Goal: Check status: Check status

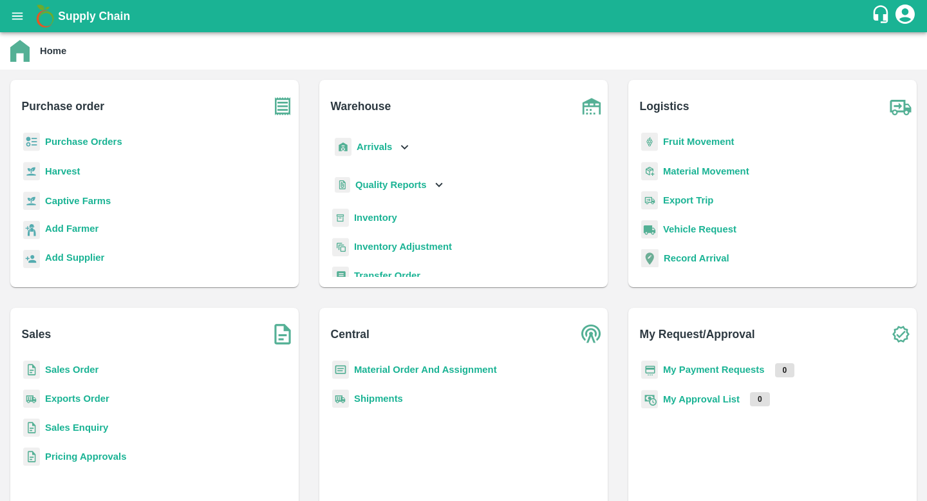
click at [86, 147] on p "Purchase Orders" at bounding box center [83, 142] width 77 height 14
click at [92, 141] on b "Purchase Orders" at bounding box center [83, 142] width 77 height 10
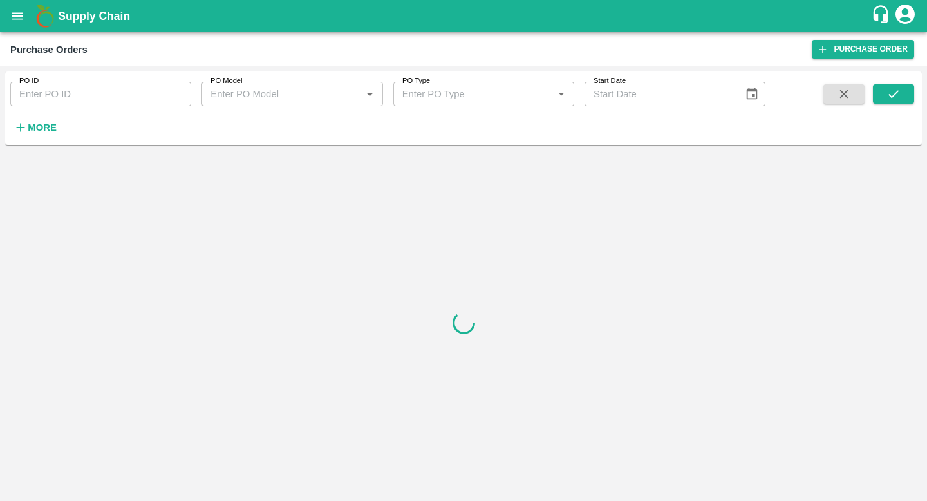
click at [119, 90] on input "PO ID" at bounding box center [100, 94] width 181 height 24
paste input "145962"
type input "145962"
click at [889, 100] on icon "submit" at bounding box center [894, 94] width 14 height 14
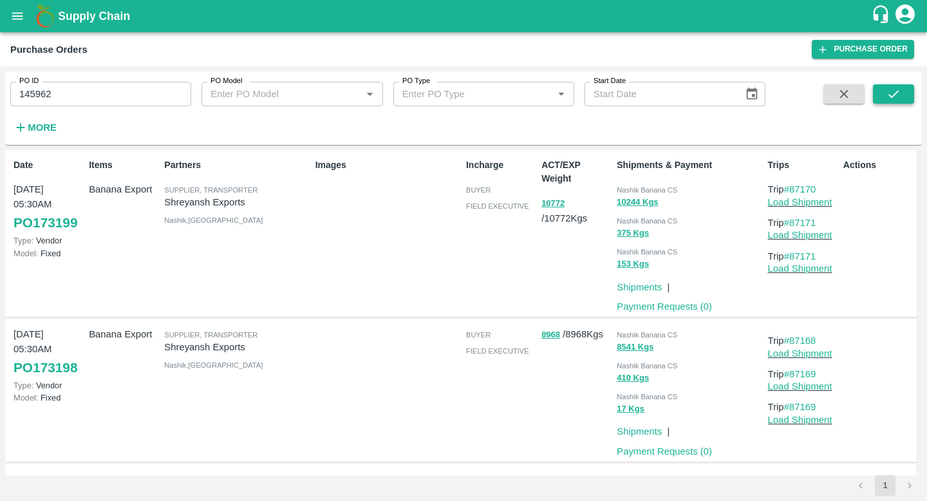
click at [901, 97] on button "submit" at bounding box center [893, 93] width 41 height 19
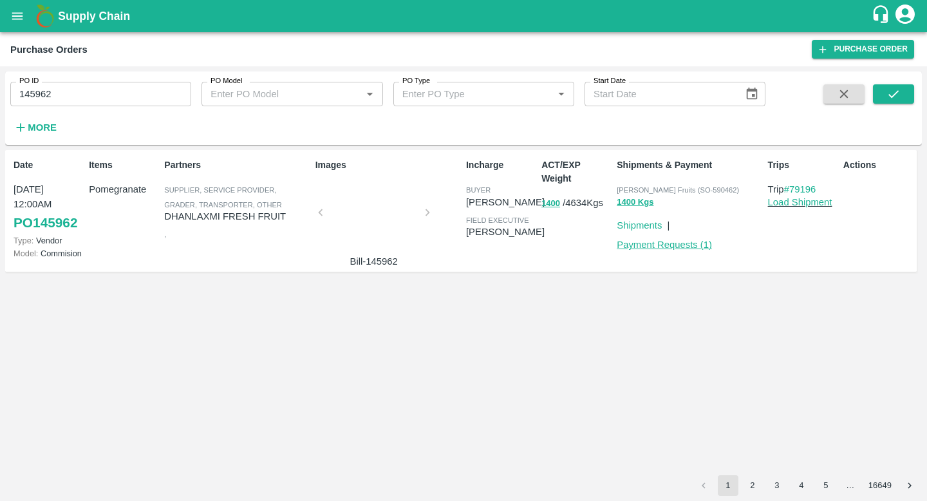
click at [644, 242] on link "Payment Requests ( 1 )" at bounding box center [664, 245] width 95 height 10
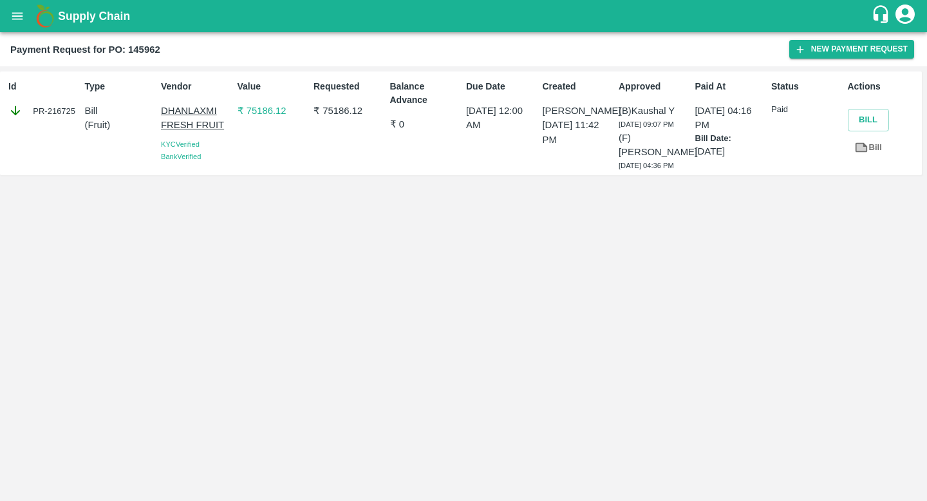
click at [274, 112] on p "₹ 75186.12" at bounding box center [273, 111] width 71 height 14
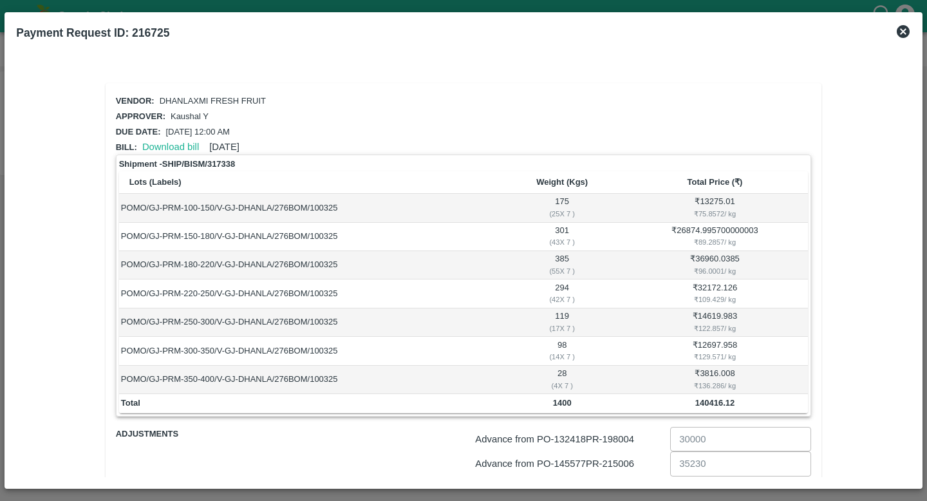
click at [898, 33] on icon at bounding box center [903, 31] width 13 height 13
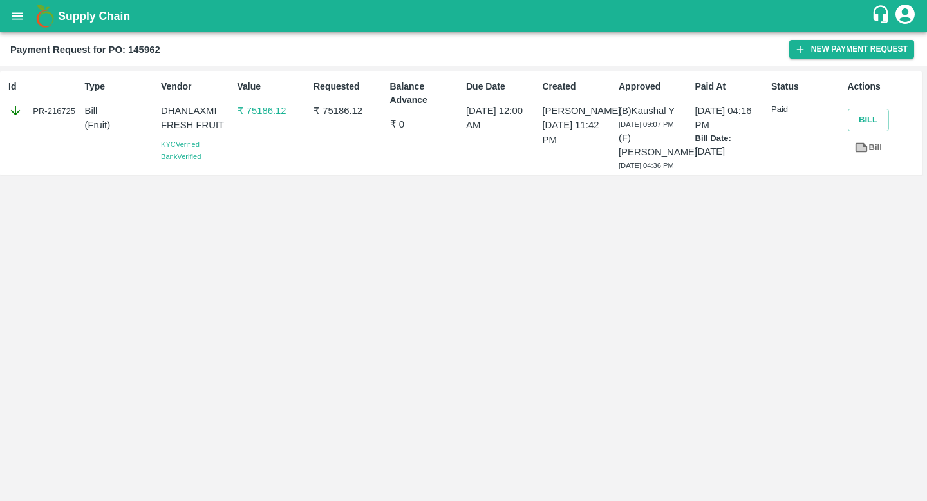
click at [874, 150] on link "Bill" at bounding box center [868, 148] width 41 height 23
click at [15, 28] on button "open drawer" at bounding box center [18, 16] width 30 height 30
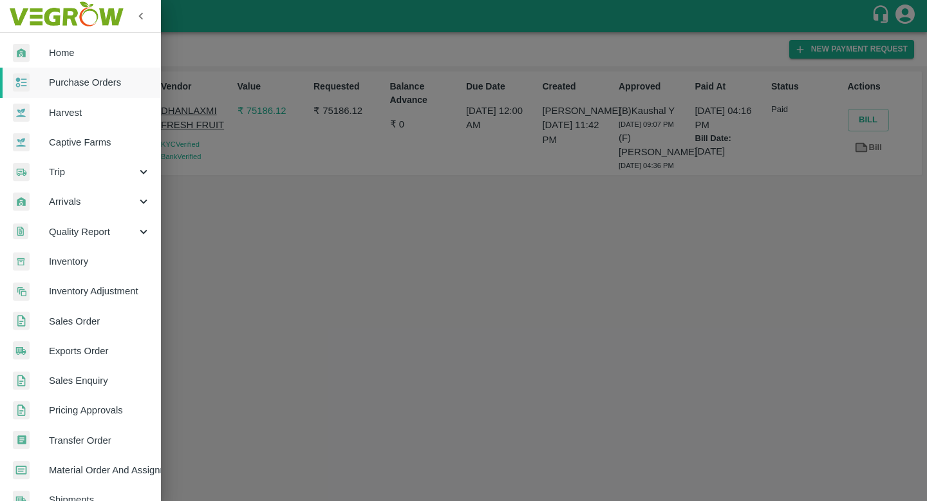
click at [281, 257] on div at bounding box center [463, 250] width 927 height 501
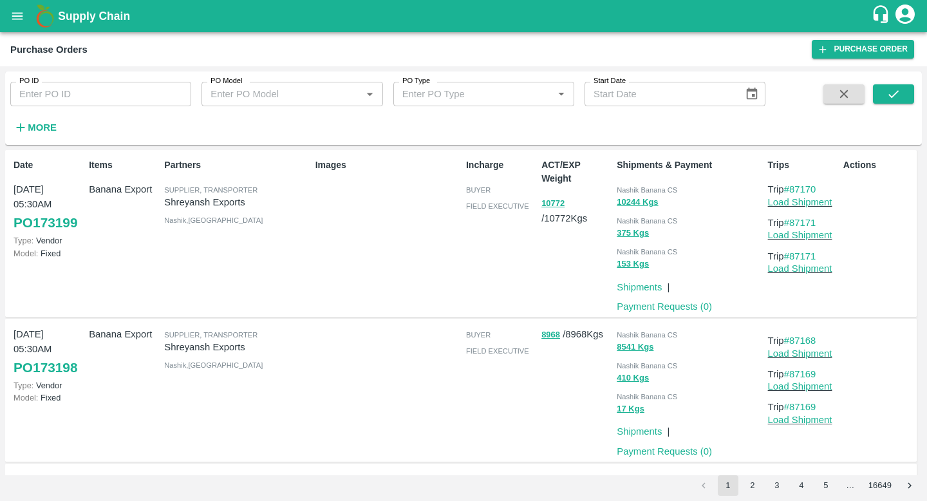
click at [152, 75] on div "PO ID PO ID" at bounding box center [95, 88] width 191 height 35
click at [159, 101] on input "PO ID" at bounding box center [100, 94] width 181 height 24
paste input "145962"
type input "145962"
click at [898, 97] on icon "submit" at bounding box center [894, 94] width 14 height 14
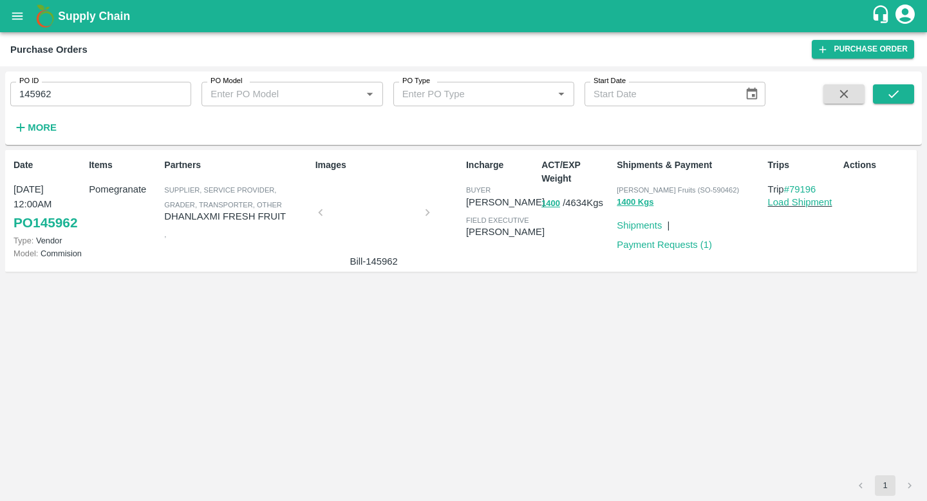
click at [683, 186] on span "Bismillah Zaheru Fruits (SO-590462)" at bounding box center [678, 190] width 122 height 8
click at [711, 185] on div "Bismillah Zaheru Fruits (SO-590462)" at bounding box center [690, 189] width 146 height 14
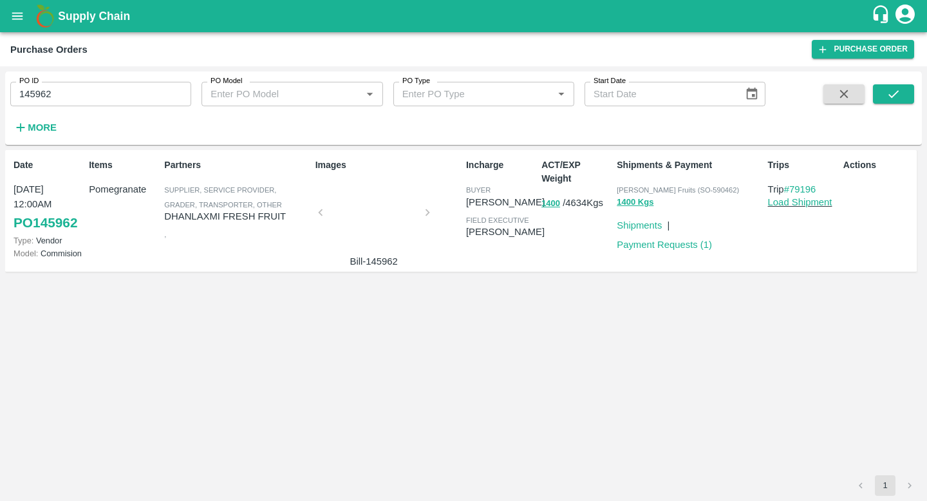
click at [712, 189] on span "Bismillah Zaheru Fruits (SO-590462)" at bounding box center [678, 190] width 122 height 8
click at [776, 299] on div "Date 10 Mar, 12:00AM PO 145962 Type: Vendor Model: Commision Items Pomegranate …" at bounding box center [463, 312] width 917 height 325
click at [8, 21] on button "open drawer" at bounding box center [18, 16] width 30 height 30
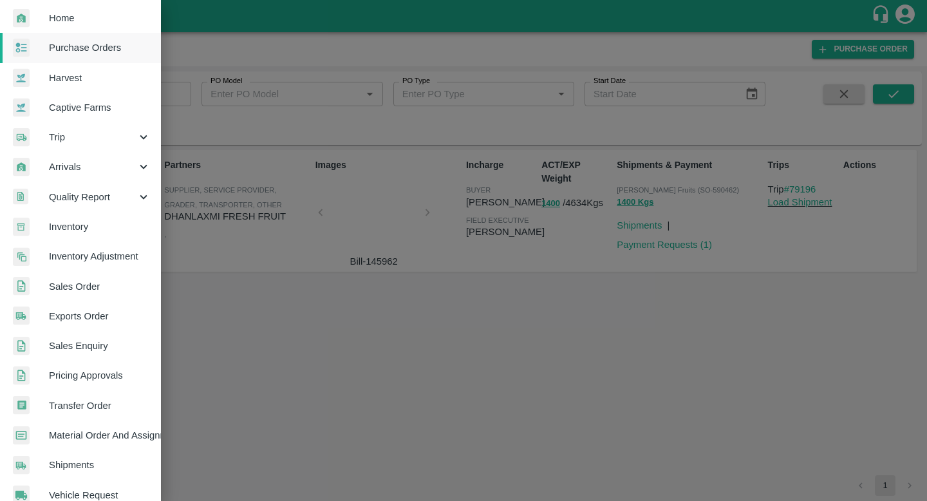
scroll to position [37, 0]
click at [92, 288] on span "Sales Order" at bounding box center [100, 285] width 102 height 14
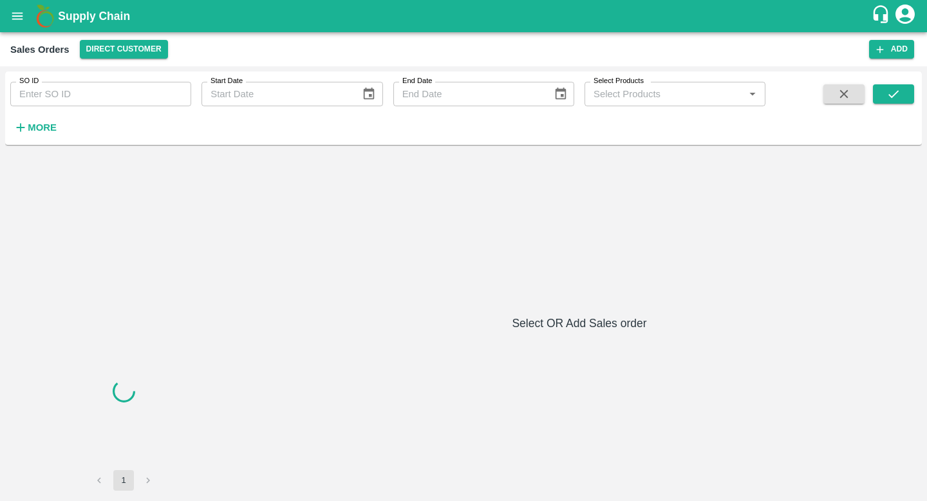
click at [75, 95] on input "SO ID" at bounding box center [100, 94] width 181 height 24
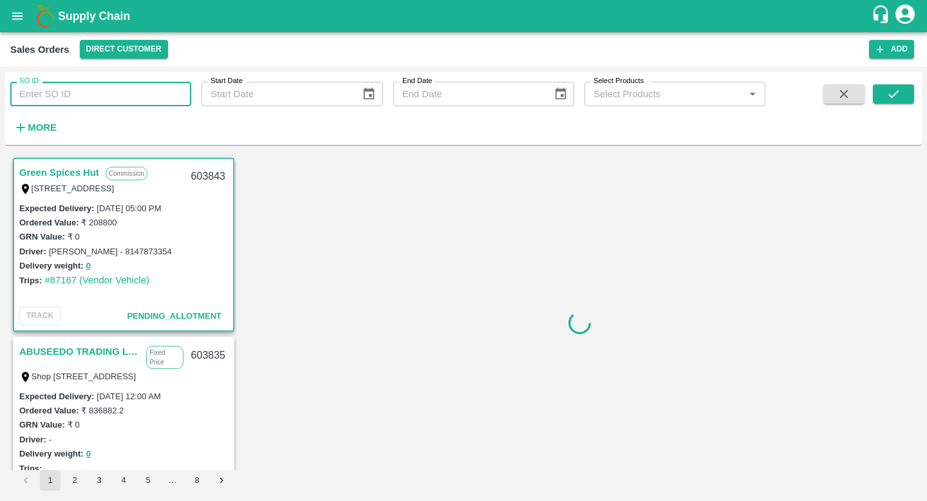
paste input "66390 8,507.00"
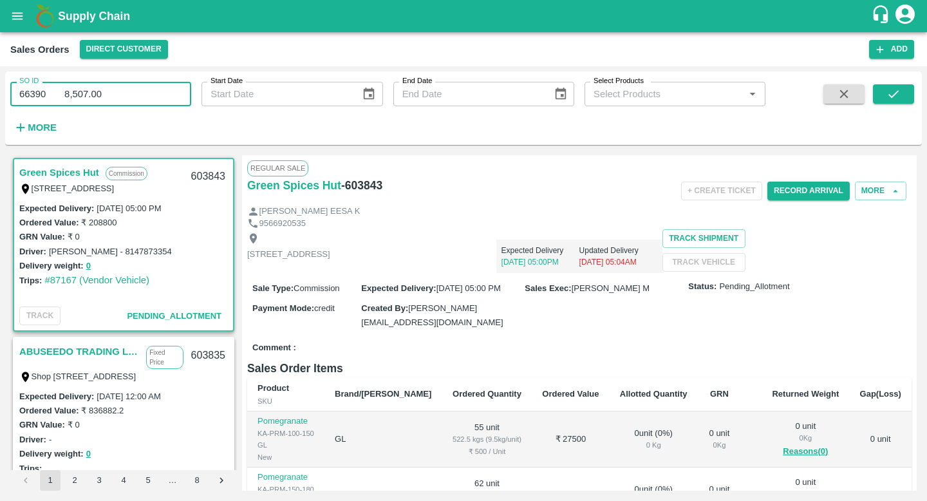
click at [53, 93] on input "66390 8,507.00" at bounding box center [100, 94] width 181 height 24
click at [905, 97] on button "submit" at bounding box center [893, 93] width 41 height 19
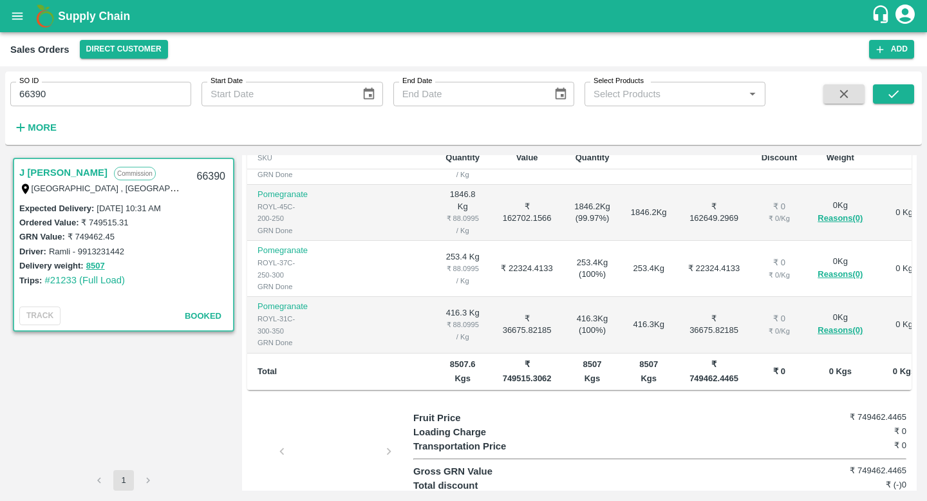
scroll to position [322, 0]
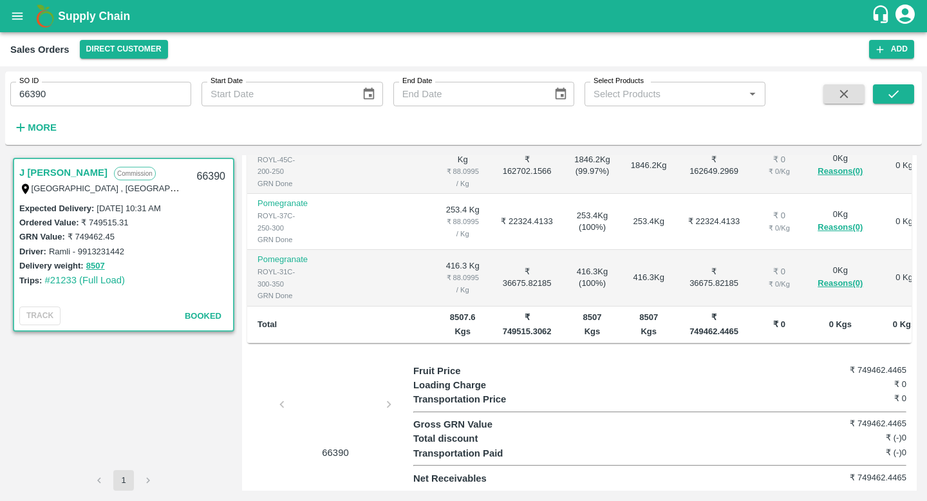
click at [341, 401] on div at bounding box center [335, 408] width 97 height 68
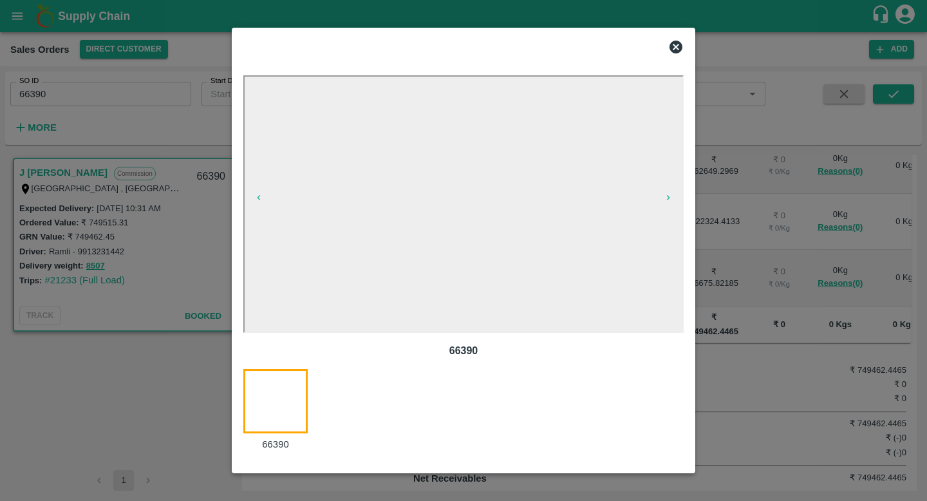
click at [674, 53] on icon at bounding box center [675, 46] width 15 height 15
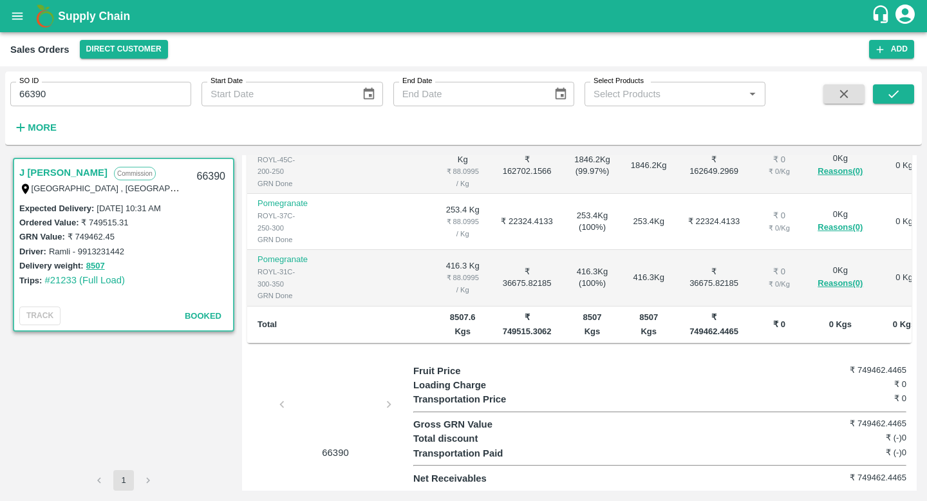
click at [80, 89] on input "66390" at bounding box center [100, 94] width 181 height 24
paste input "text"
type input "590315"
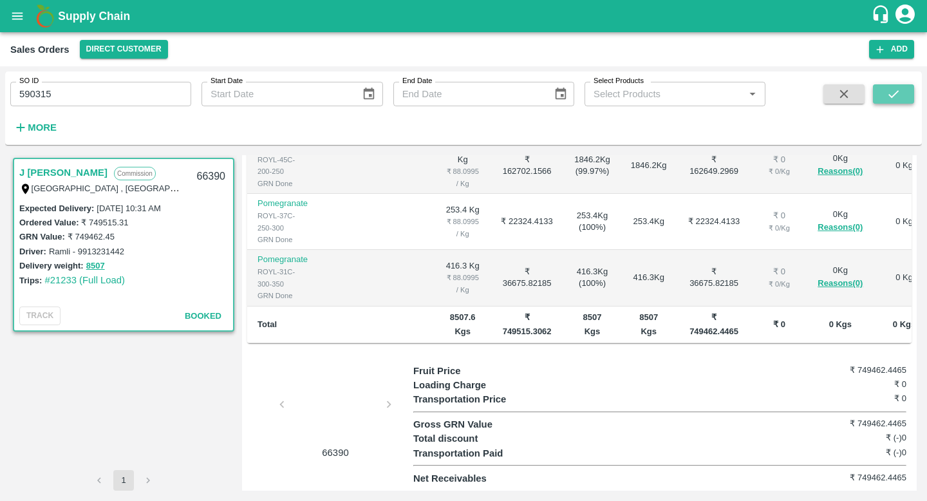
click at [899, 98] on icon "submit" at bounding box center [894, 94] width 14 height 14
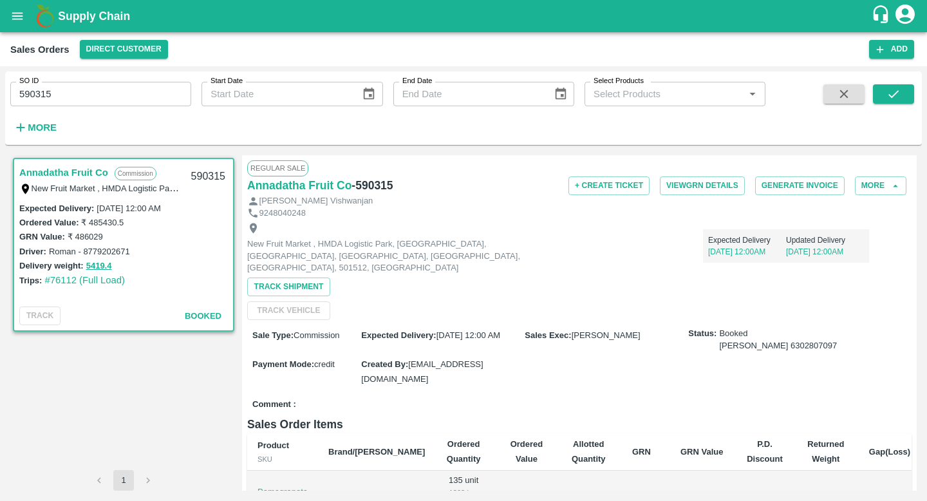
click at [750, 253] on p "11 Mar, 12:00AM" at bounding box center [747, 252] width 78 height 12
click at [735, 276] on div "New Fruit Market , HMDA Logistic Park, Batasingaram, Ranga Reddy Dist, Batasing…" at bounding box center [579, 269] width 665 height 101
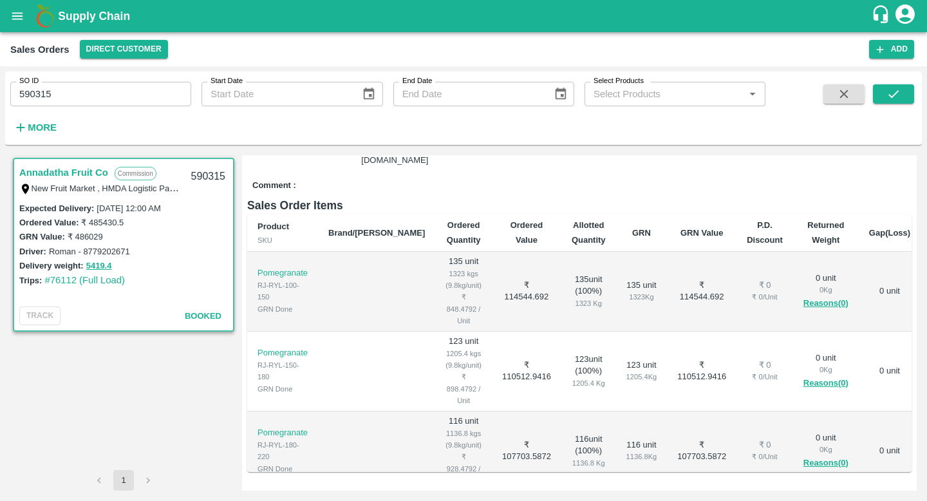
scroll to position [326, 0]
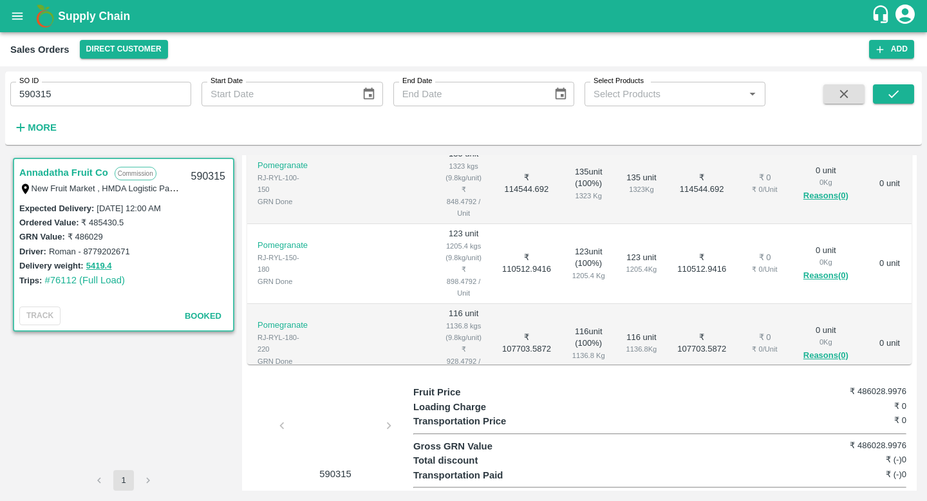
click at [339, 396] on div at bounding box center [335, 429] width 97 height 68
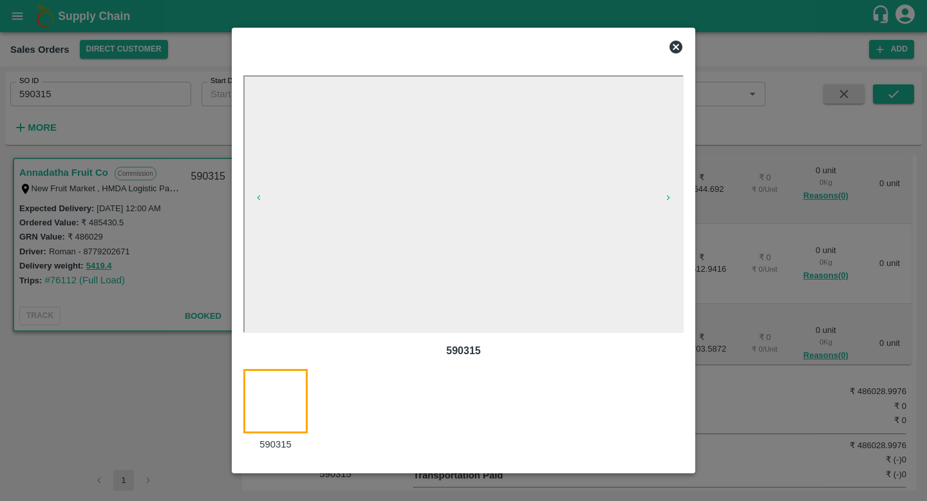
click at [793, 279] on div at bounding box center [463, 250] width 927 height 501
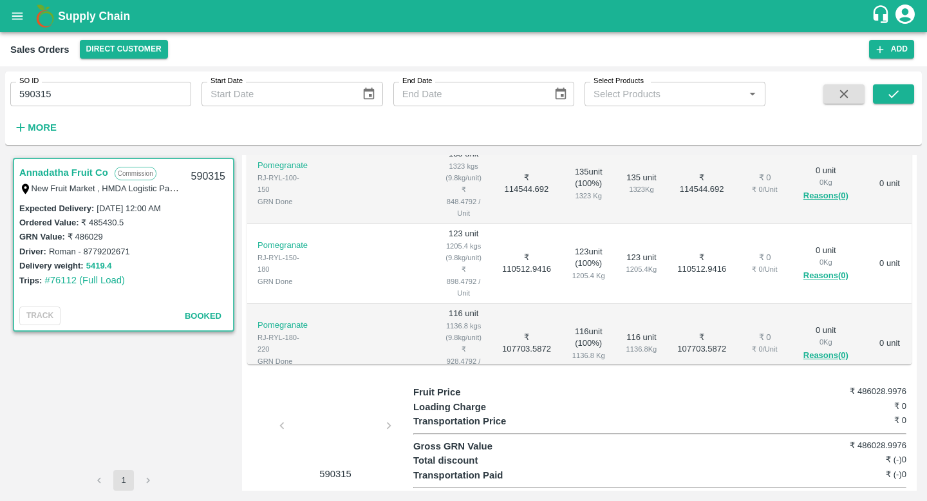
click at [99, 266] on button "5419.4" at bounding box center [99, 266] width 26 height 15
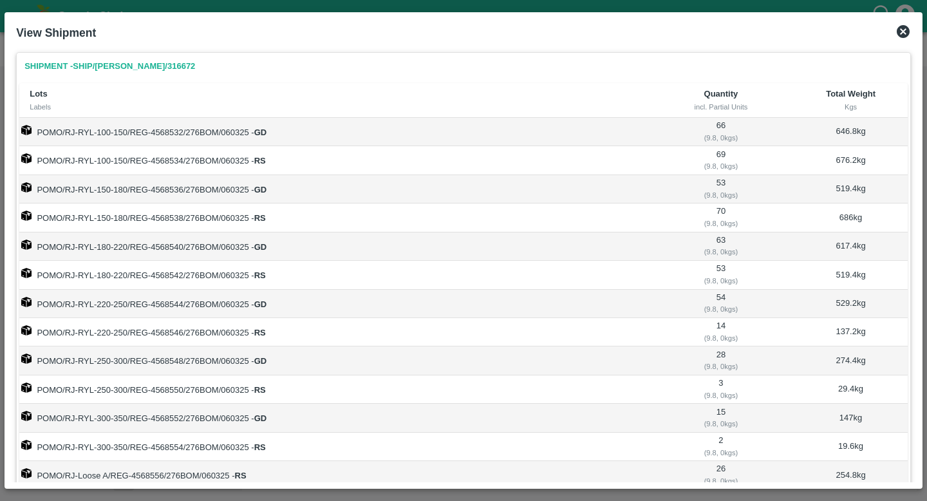
click at [0, 133] on div at bounding box center [463, 250] width 927 height 501
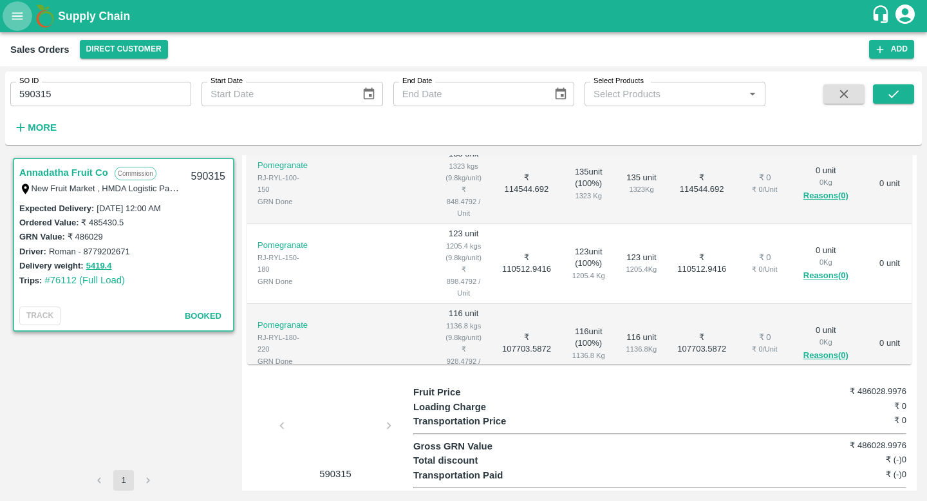
click at [24, 14] on button "open drawer" at bounding box center [18, 16] width 30 height 30
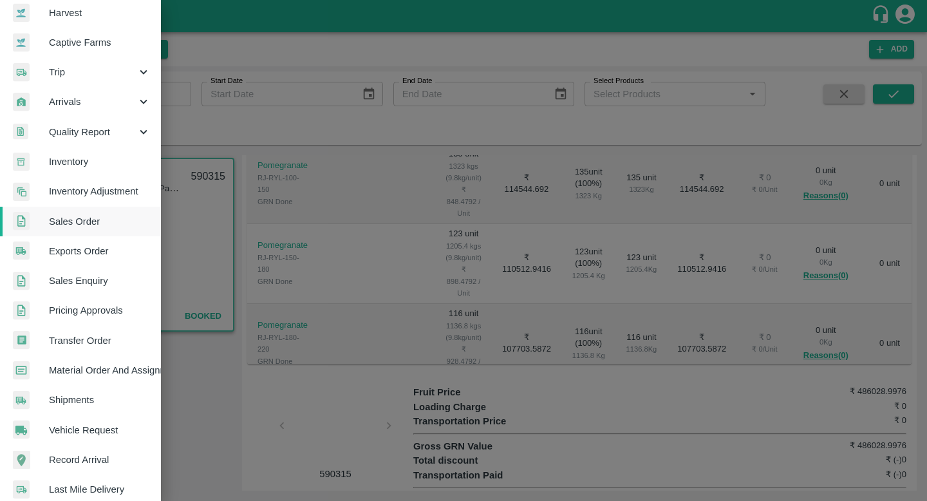
scroll to position [106, 0]
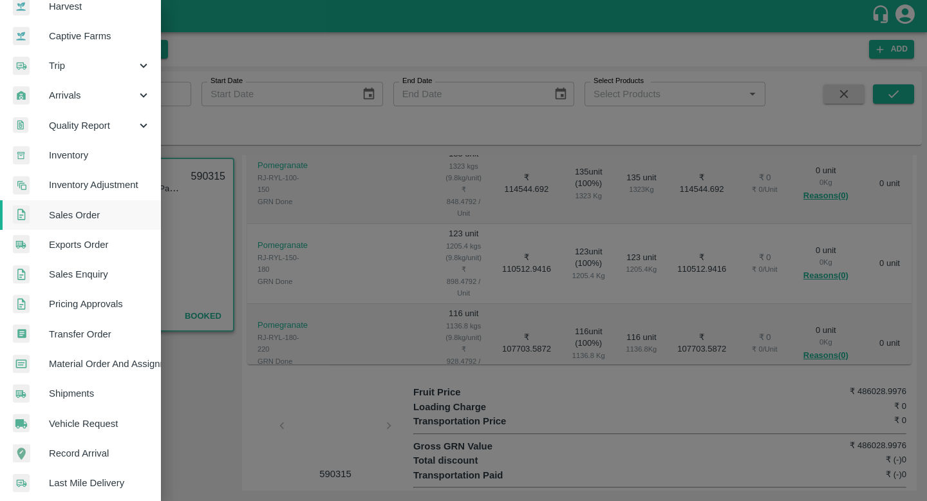
click at [90, 400] on span "Shipments" at bounding box center [100, 393] width 102 height 14
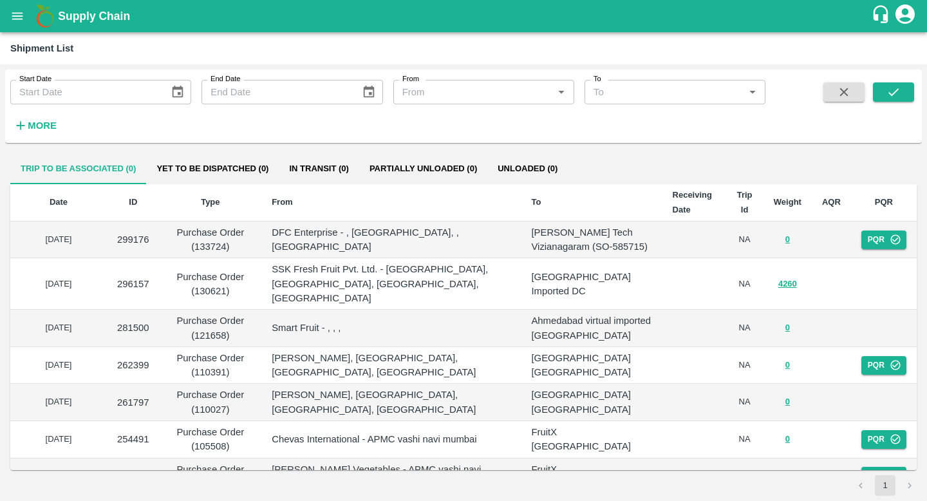
click at [35, 117] on h6 "More" at bounding box center [42, 125] width 29 height 17
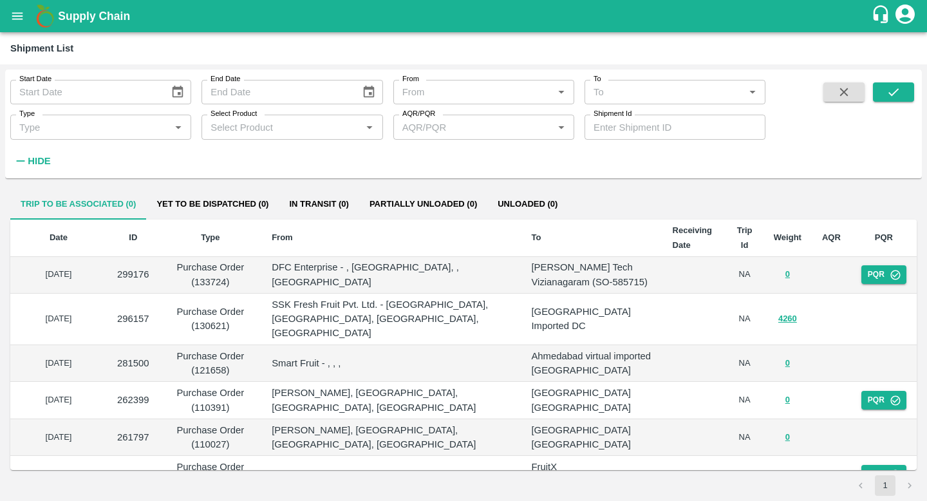
click at [646, 117] on input "Shipment Id" at bounding box center [675, 127] width 181 height 24
paste input "316001"
type input "316001"
click at [906, 97] on button "submit" at bounding box center [893, 91] width 41 height 19
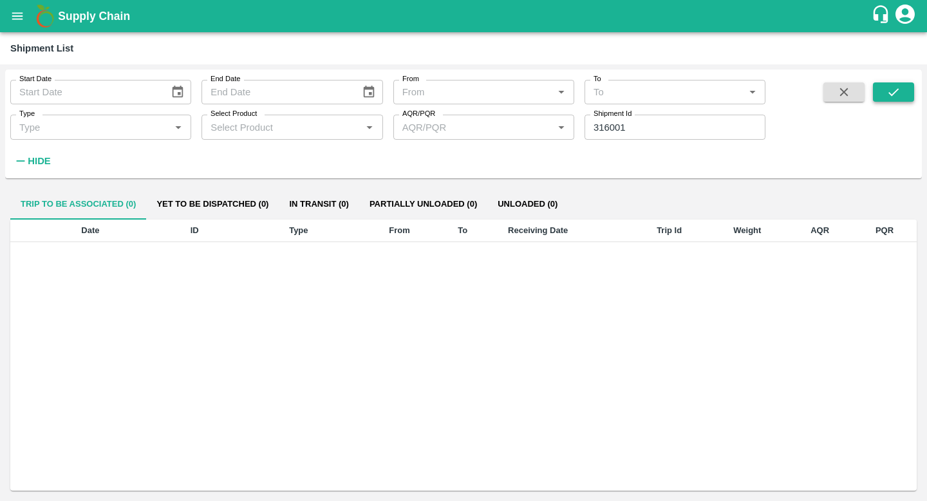
click at [891, 93] on icon "submit" at bounding box center [894, 92] width 14 height 14
click at [903, 98] on button "submit" at bounding box center [893, 91] width 41 height 19
click at [672, 131] on input "316001" at bounding box center [675, 127] width 181 height 24
click at [905, 98] on button "submit" at bounding box center [893, 91] width 41 height 19
click at [517, 208] on button "Unloaded (0)" at bounding box center [527, 204] width 80 height 31
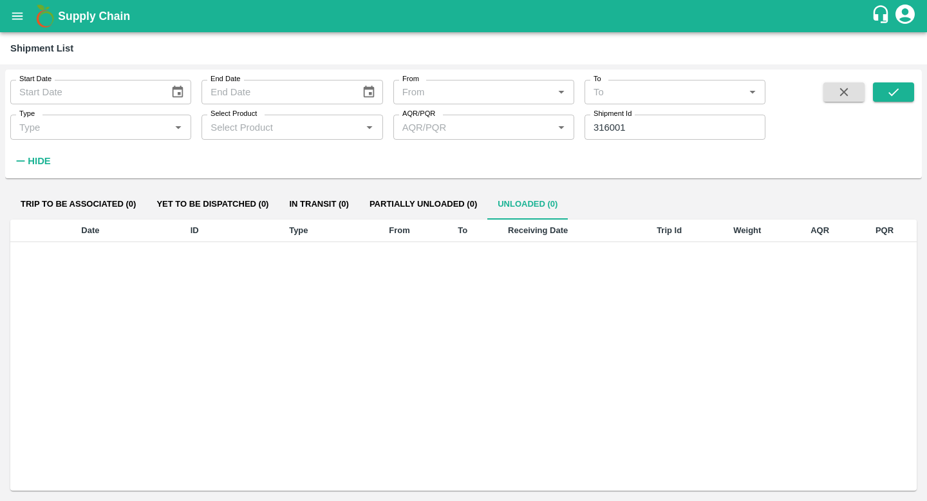
click at [445, 204] on button "Partially Unloaded (0)" at bounding box center [423, 204] width 128 height 31
click at [338, 204] on button "In transit (0)" at bounding box center [319, 204] width 80 height 31
click at [240, 205] on button "Yet to be dispatched (0)" at bounding box center [212, 204] width 133 height 31
click at [107, 201] on button "Trip to be associated (0)" at bounding box center [78, 204] width 136 height 31
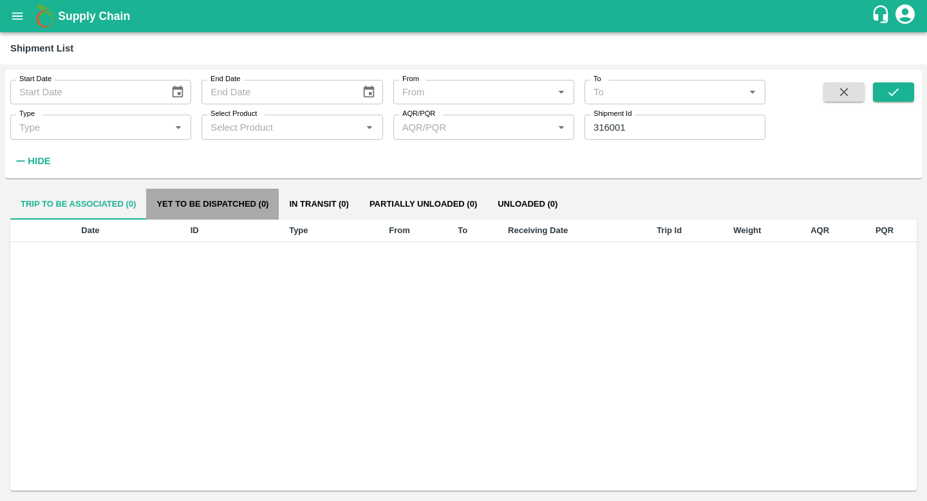
click at [234, 202] on button "Yet to be dispatched (0)" at bounding box center [212, 204] width 133 height 31
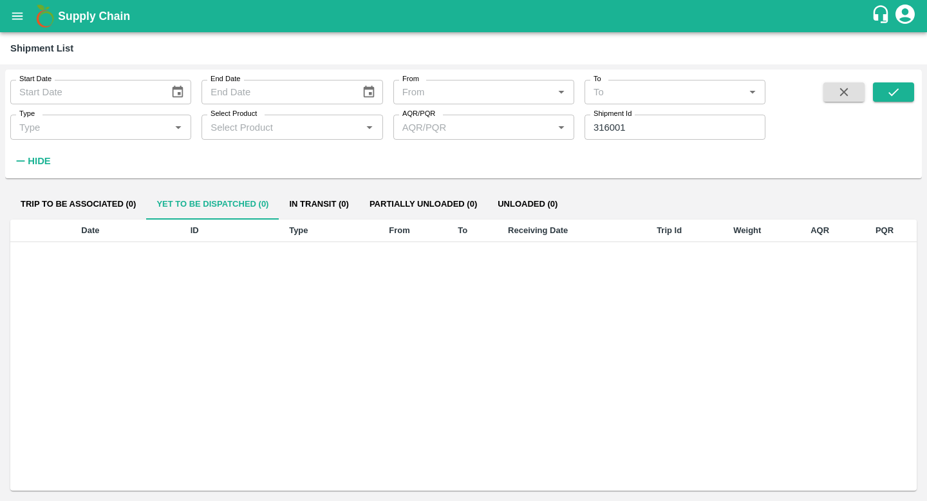
click at [335, 207] on button "In transit (0)" at bounding box center [319, 204] width 80 height 31
click at [411, 209] on button "Partially Unloaded (0)" at bounding box center [423, 204] width 128 height 31
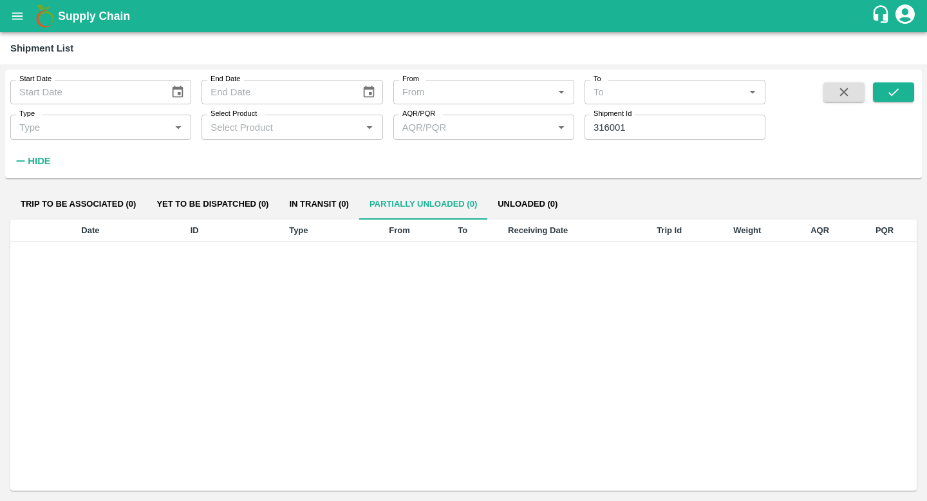
click at [550, 203] on button "Unloaded (0)" at bounding box center [527, 204] width 80 height 31
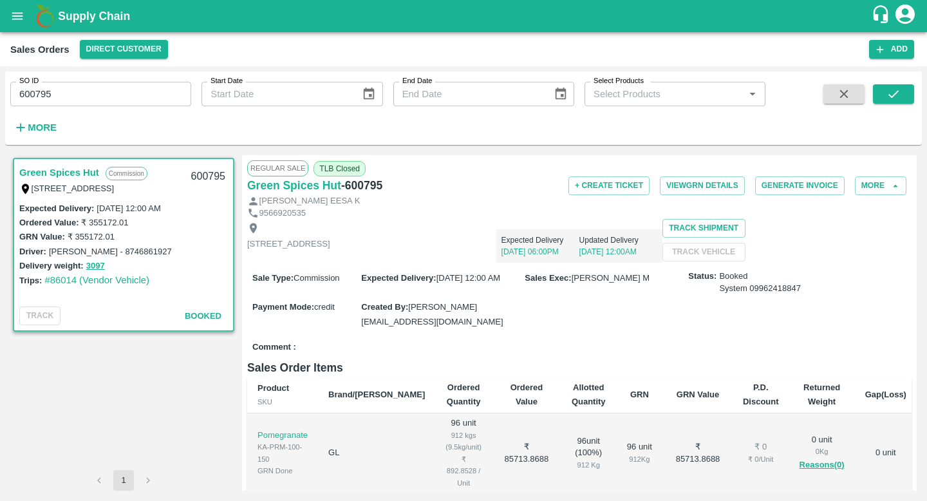
click at [127, 102] on input "600795" at bounding box center [100, 94] width 181 height 24
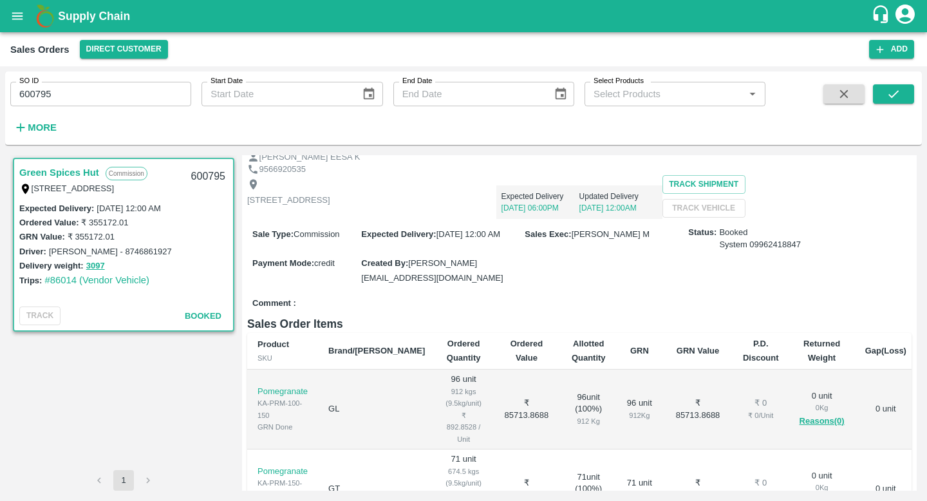
click at [127, 102] on input "600795" at bounding box center [100, 94] width 181 height 24
paste input "text"
type input "590315"
click at [900, 102] on button "submit" at bounding box center [893, 93] width 41 height 19
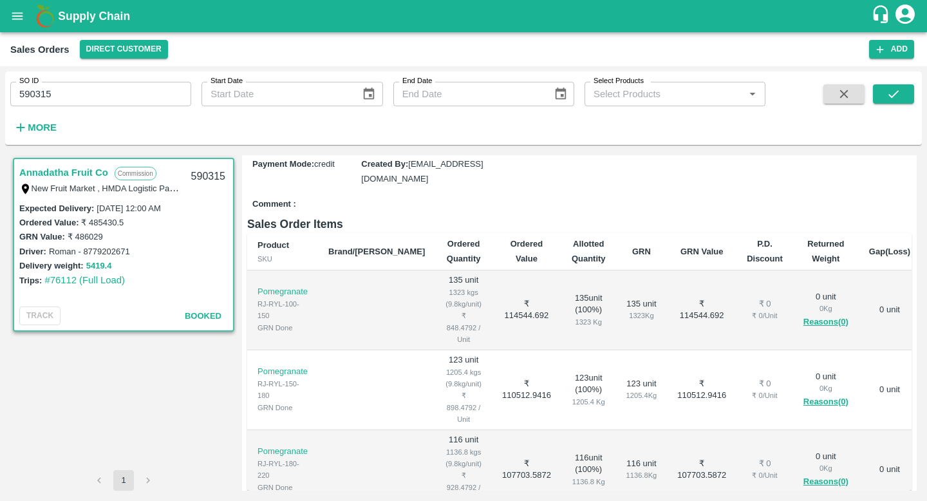
click at [95, 269] on button "5419.4" at bounding box center [99, 266] width 26 height 15
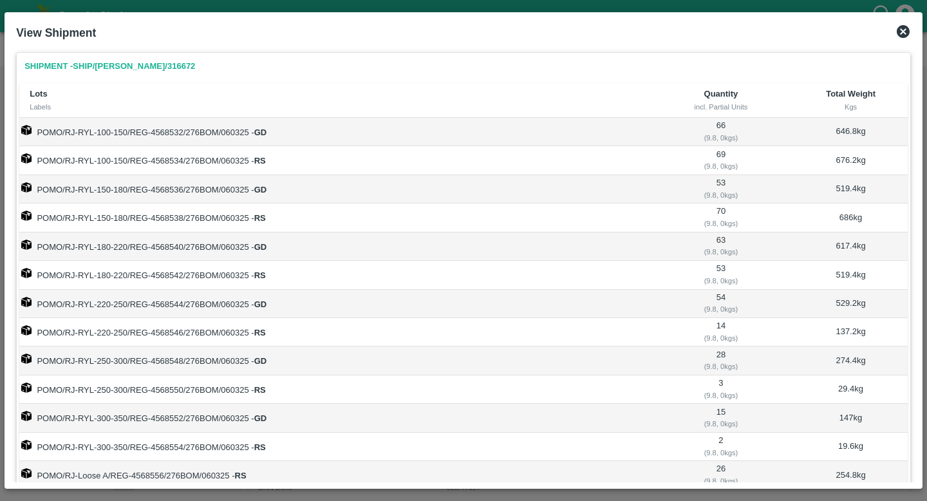
click at [0, 156] on div at bounding box center [463, 250] width 927 height 501
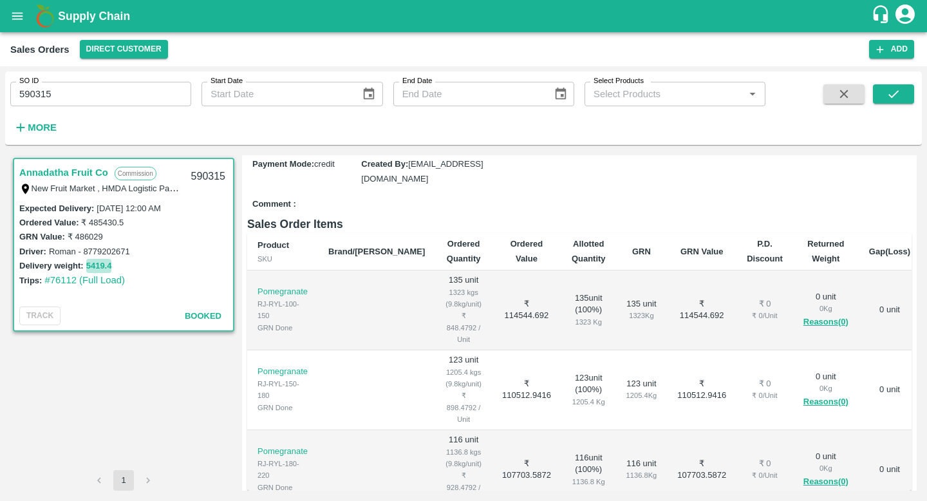
click at [104, 269] on button "5419.4" at bounding box center [99, 266] width 26 height 15
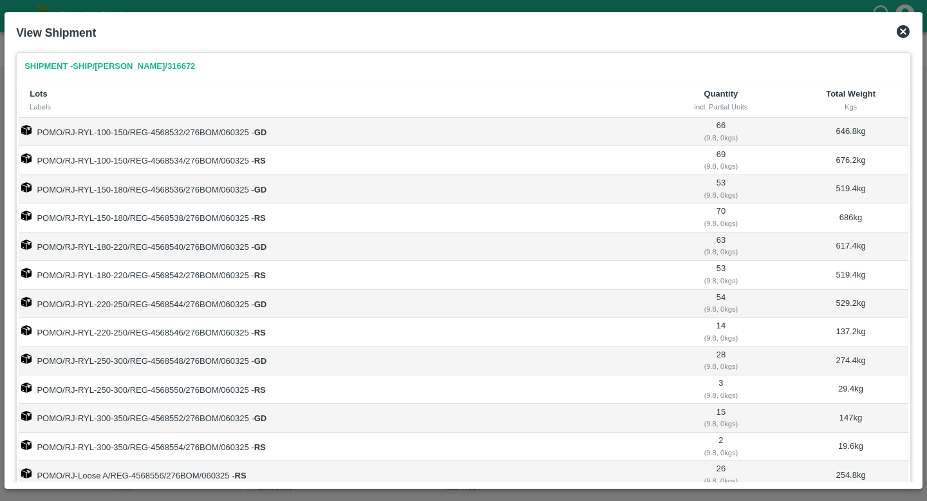
click at [0, 178] on div at bounding box center [463, 250] width 927 height 501
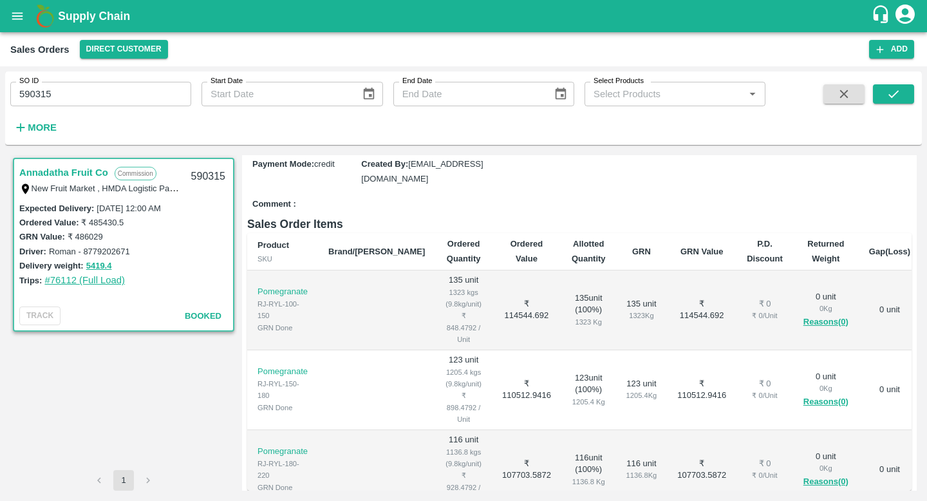
click at [108, 279] on link "#76112 (Full Load)" at bounding box center [84, 280] width 80 height 10
